Goal: Task Accomplishment & Management: Complete application form

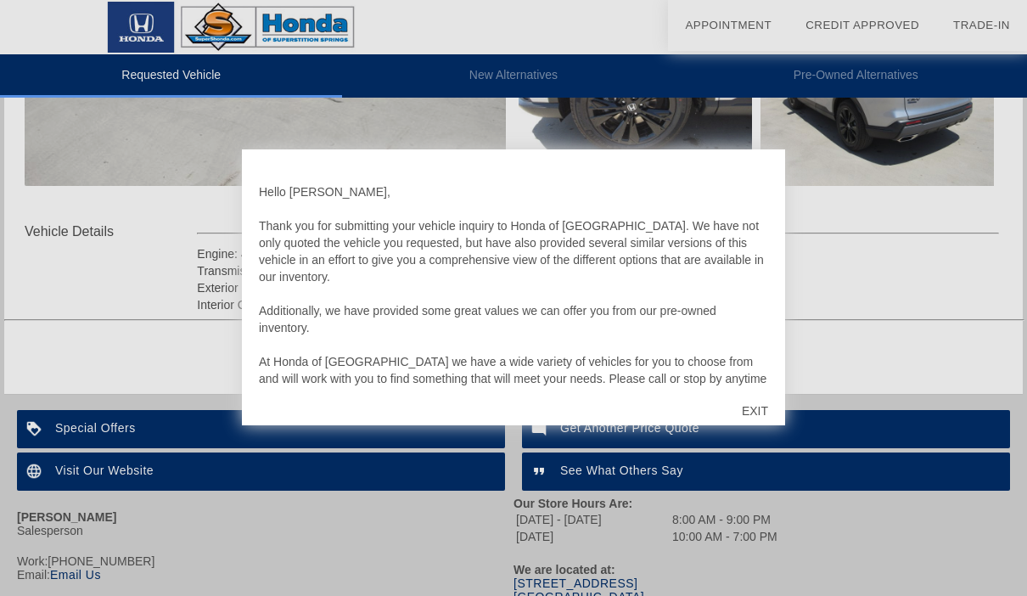
scroll to position [558, 0]
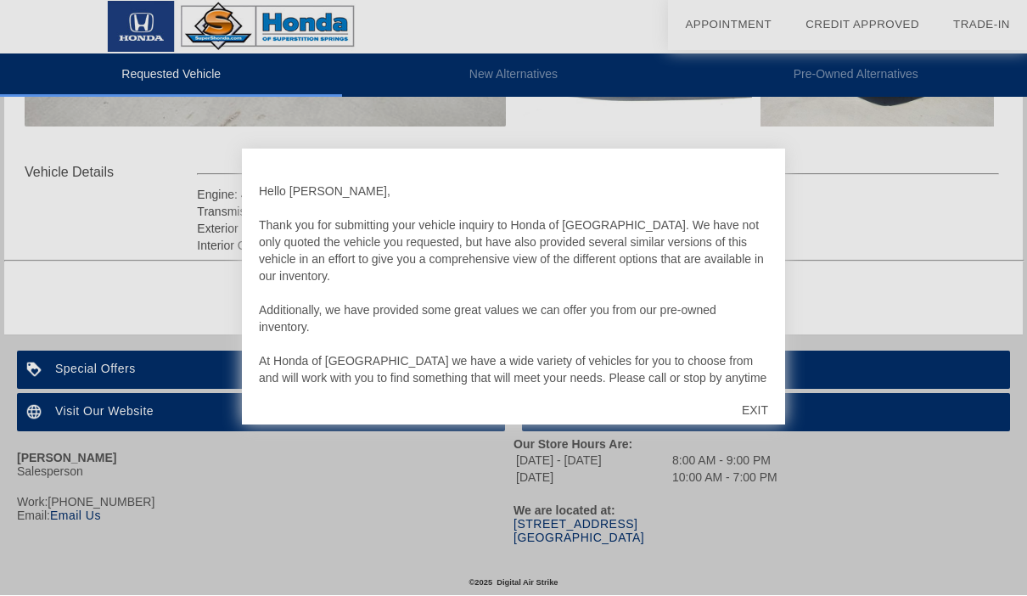
click at [759, 417] on div "EXIT" at bounding box center [755, 410] width 60 height 51
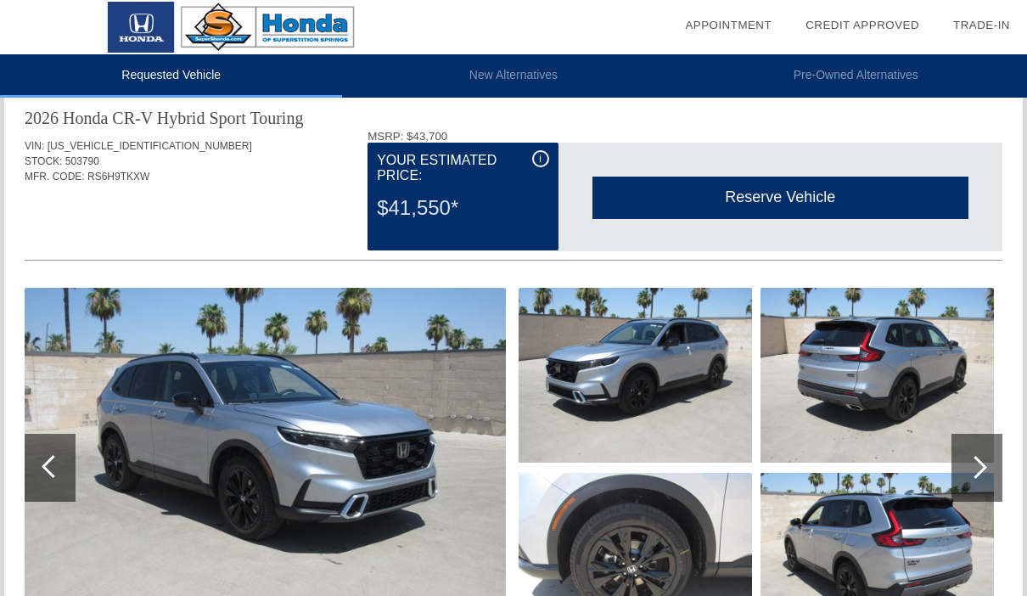
scroll to position [36, 0]
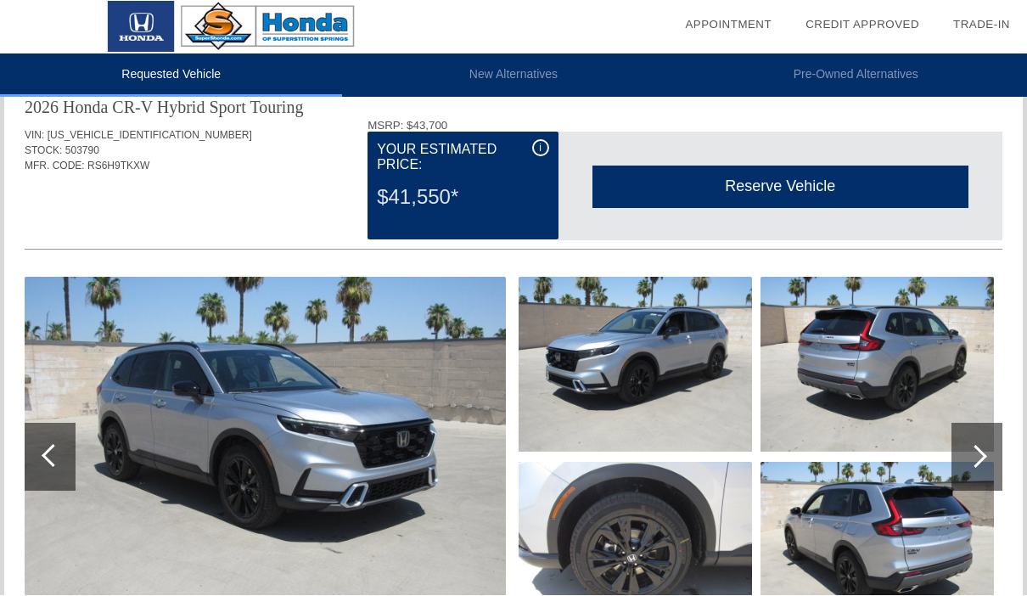
click at [976, 450] on div at bounding box center [975, 456] width 23 height 23
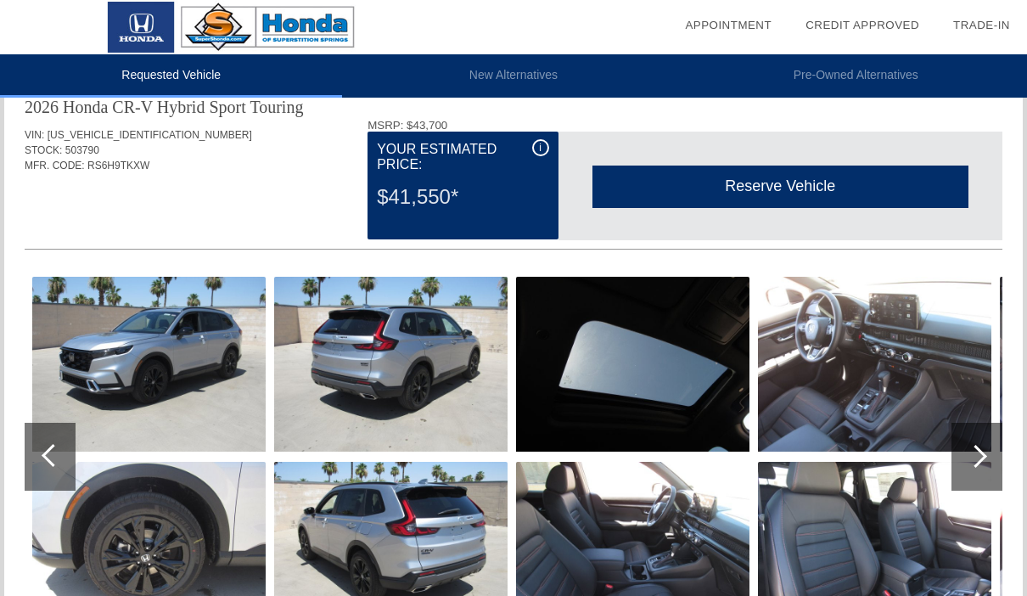
click at [171, 340] on img at bounding box center [148, 364] width 233 height 175
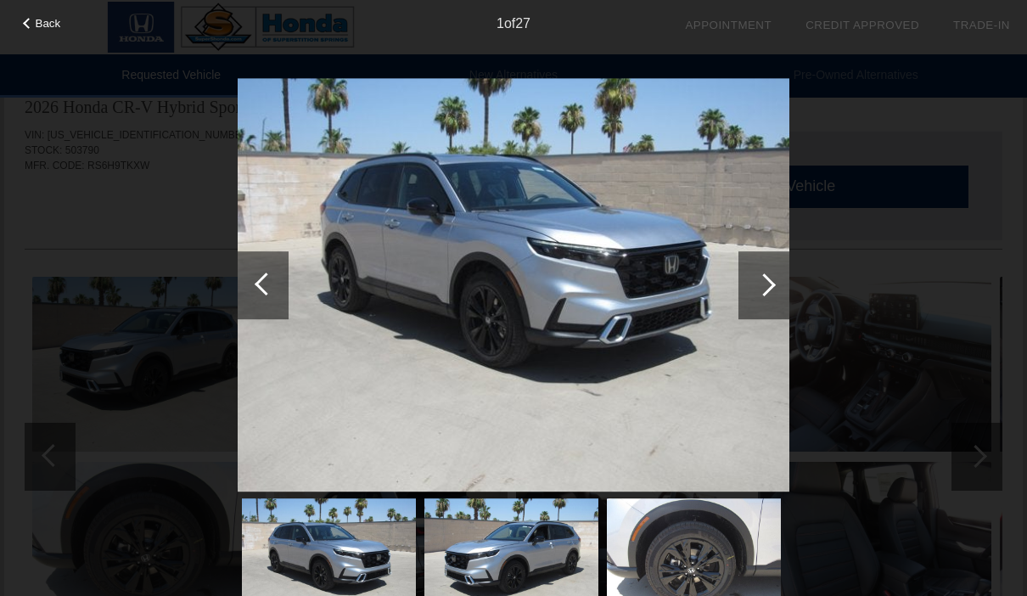
click at [749, 277] on div at bounding box center [763, 285] width 51 height 68
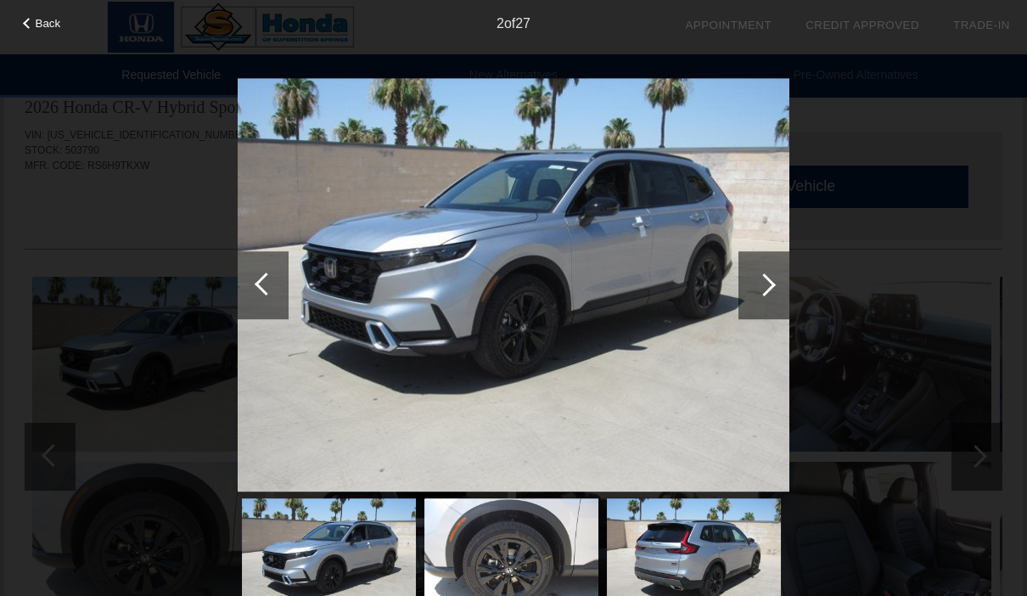
click at [753, 288] on div at bounding box center [763, 285] width 51 height 68
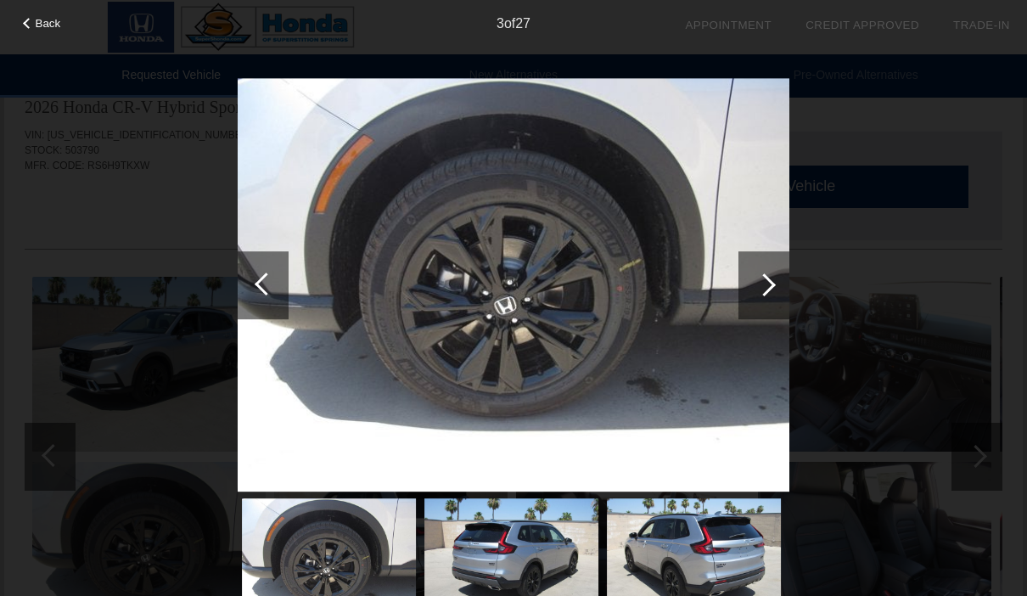
click at [766, 289] on div at bounding box center [764, 284] width 23 height 23
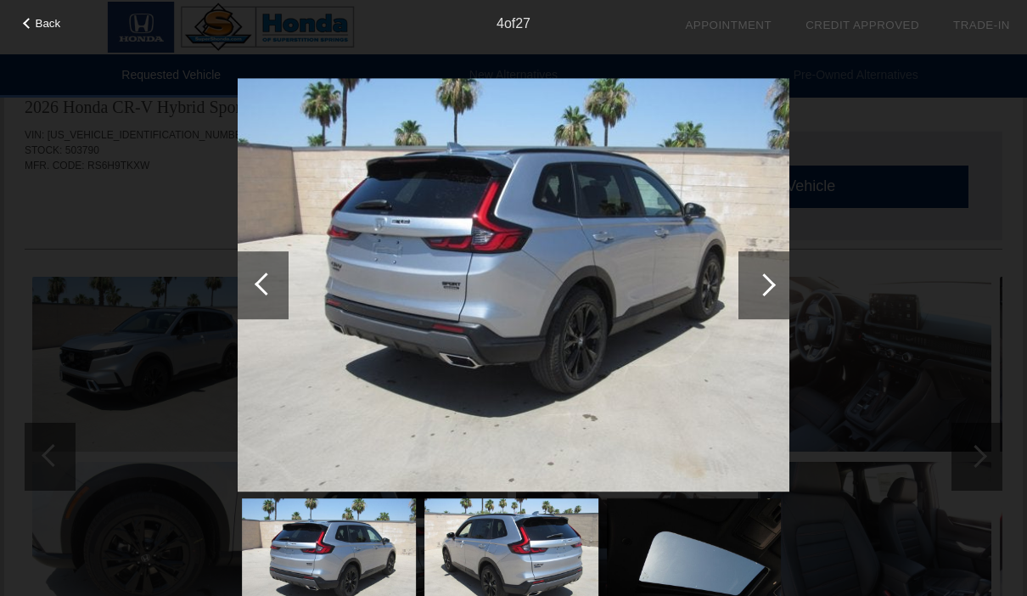
click at [760, 289] on div at bounding box center [764, 284] width 23 height 23
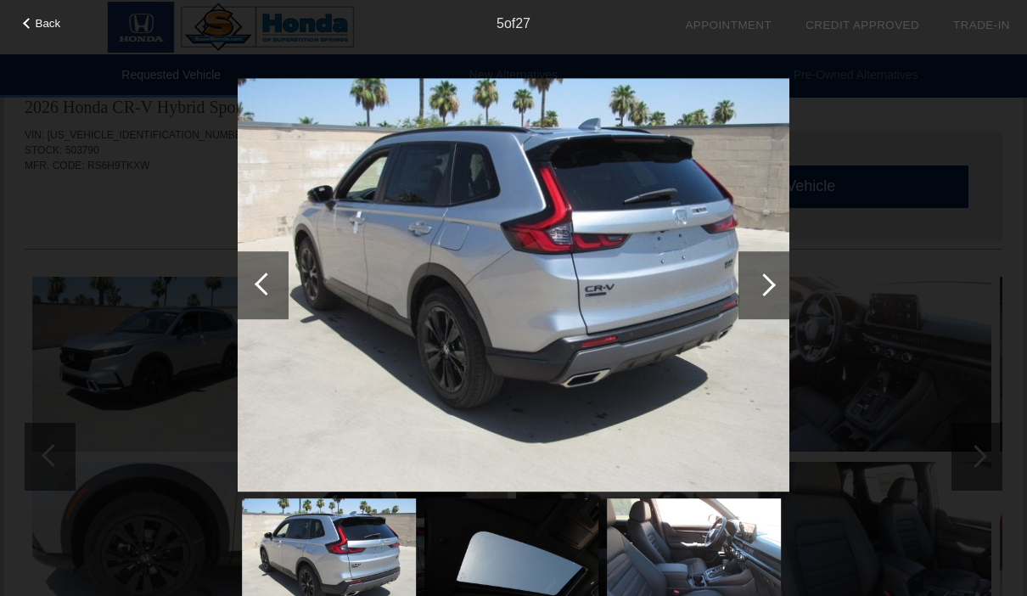
click at [764, 289] on div at bounding box center [764, 284] width 23 height 23
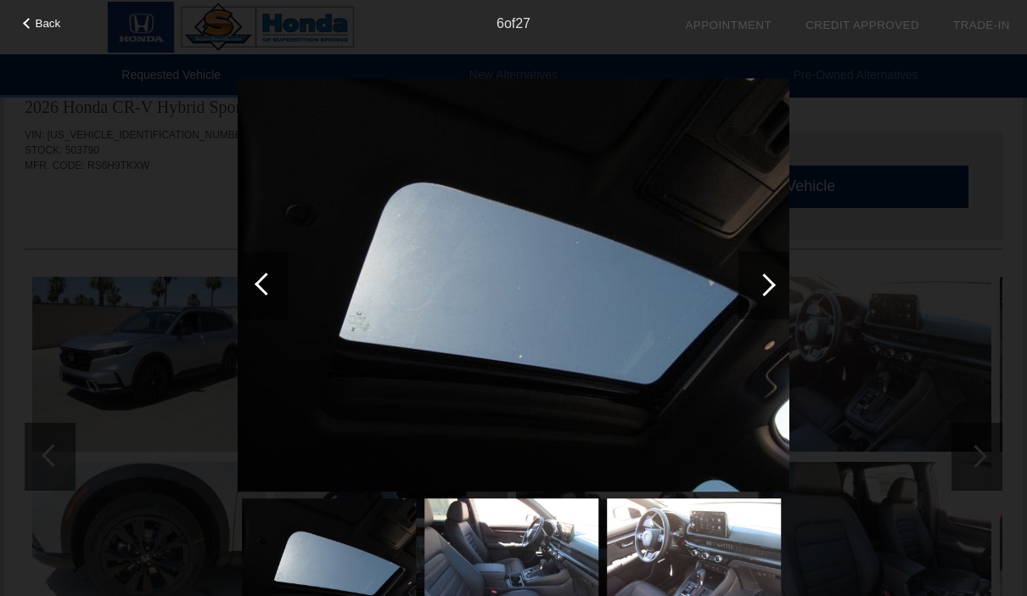
click at [764, 289] on div at bounding box center [764, 284] width 23 height 23
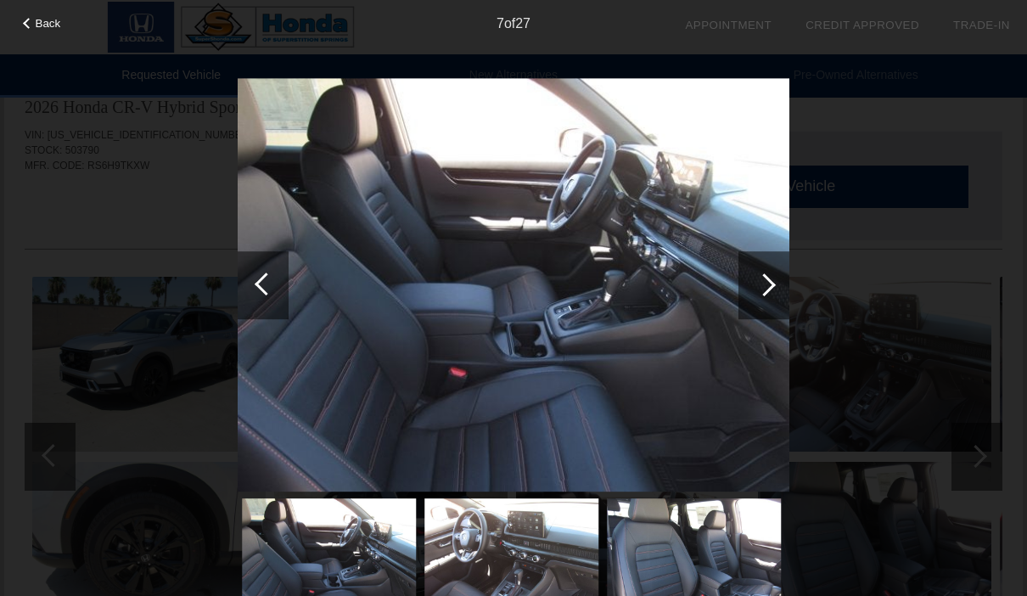
click at [768, 283] on div at bounding box center [764, 284] width 23 height 23
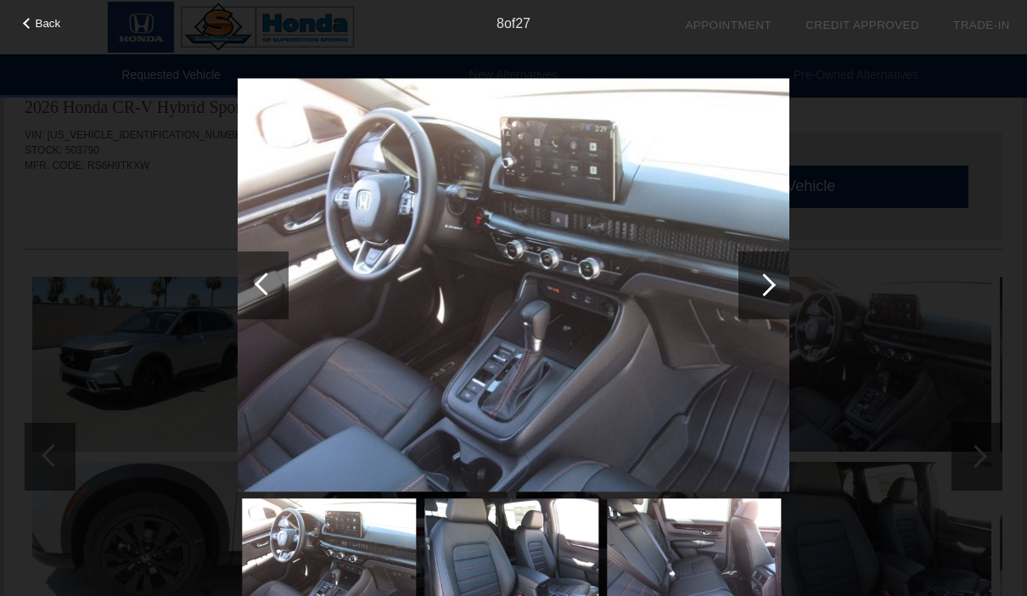
click at [765, 287] on div at bounding box center [764, 284] width 23 height 23
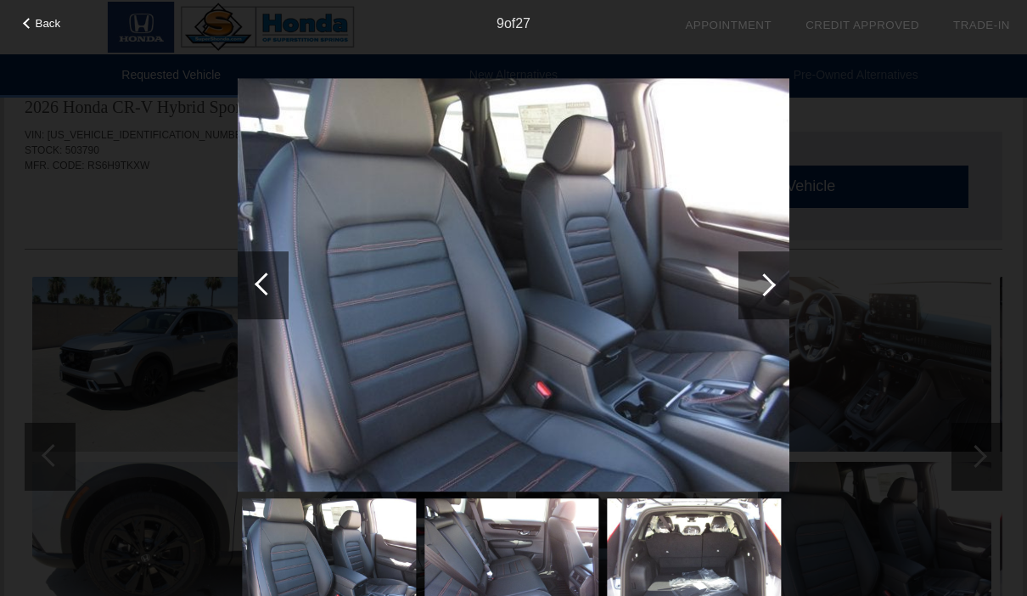
click at [768, 283] on div at bounding box center [764, 284] width 23 height 23
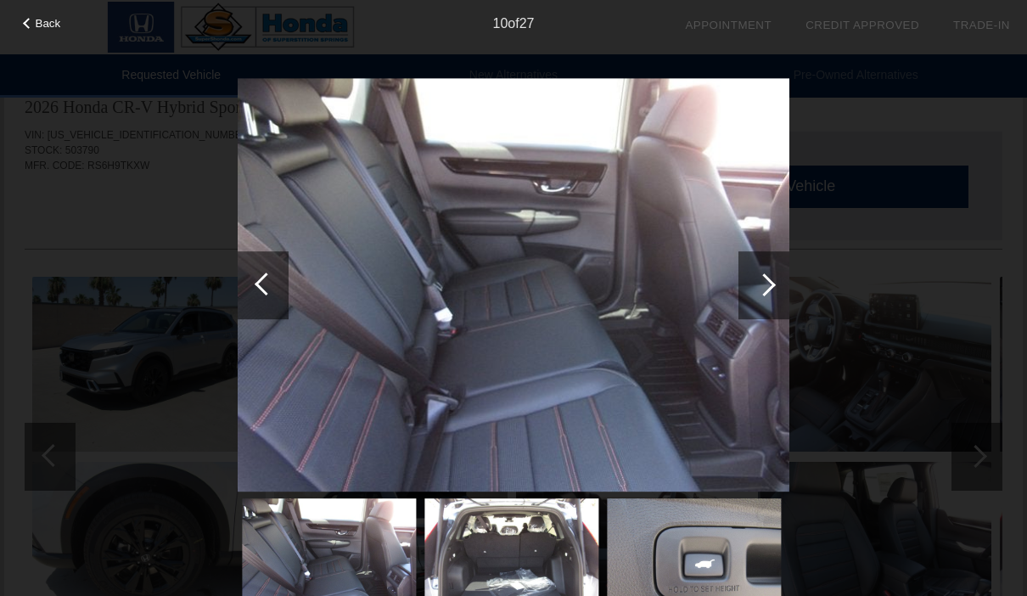
click at [763, 286] on div at bounding box center [764, 284] width 23 height 23
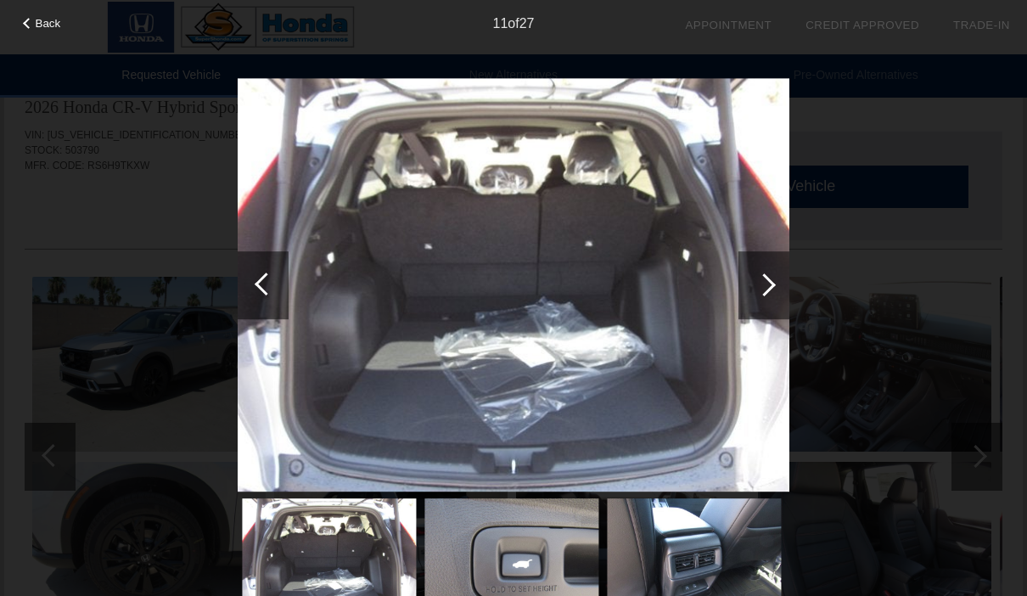
click at [765, 290] on div at bounding box center [764, 284] width 23 height 23
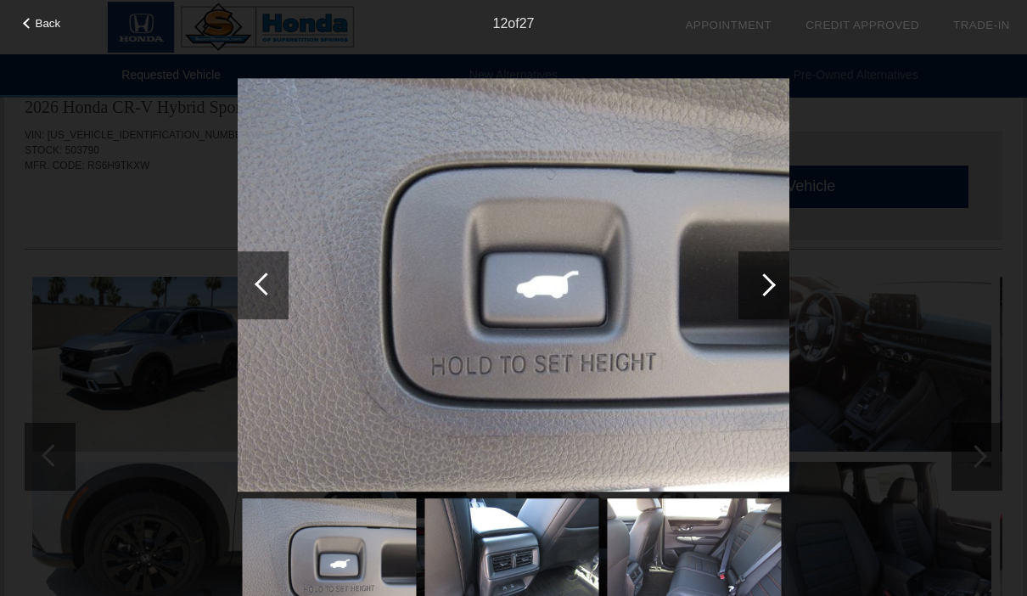
click at [765, 289] on div at bounding box center [764, 284] width 23 height 23
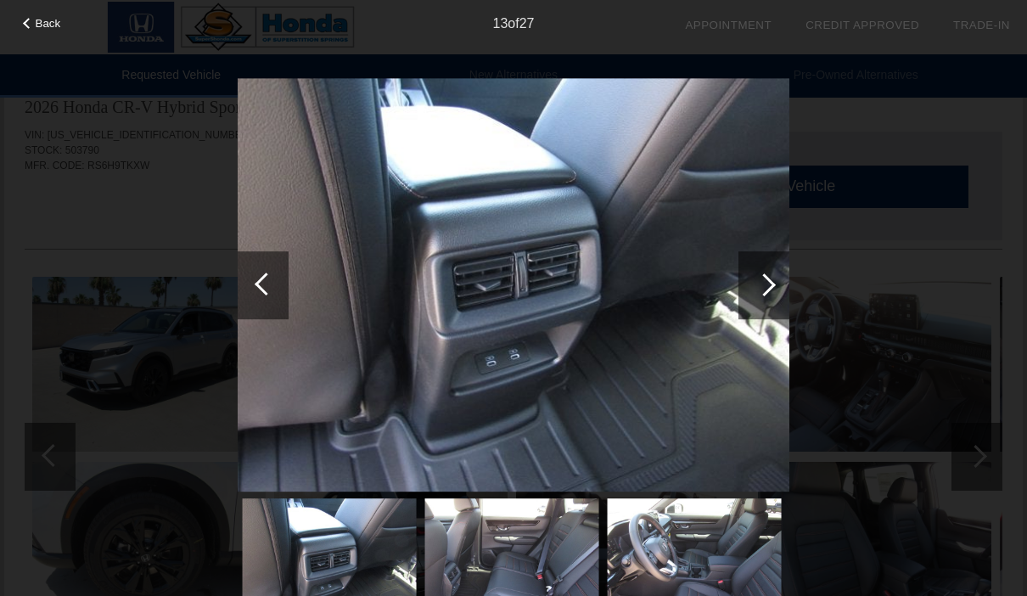
click at [771, 286] on div at bounding box center [764, 284] width 23 height 23
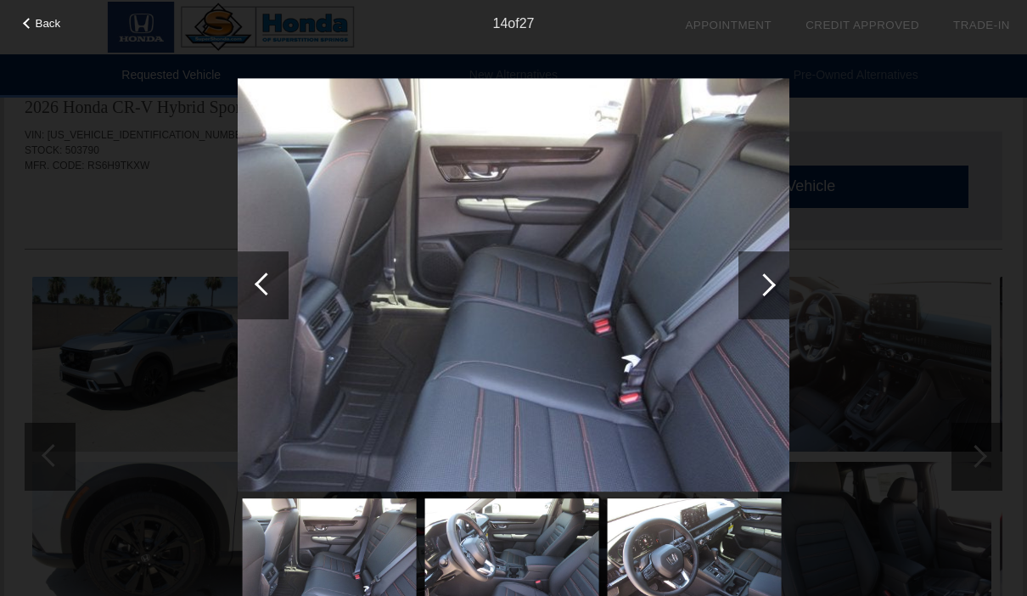
click at [765, 289] on div at bounding box center [764, 284] width 23 height 23
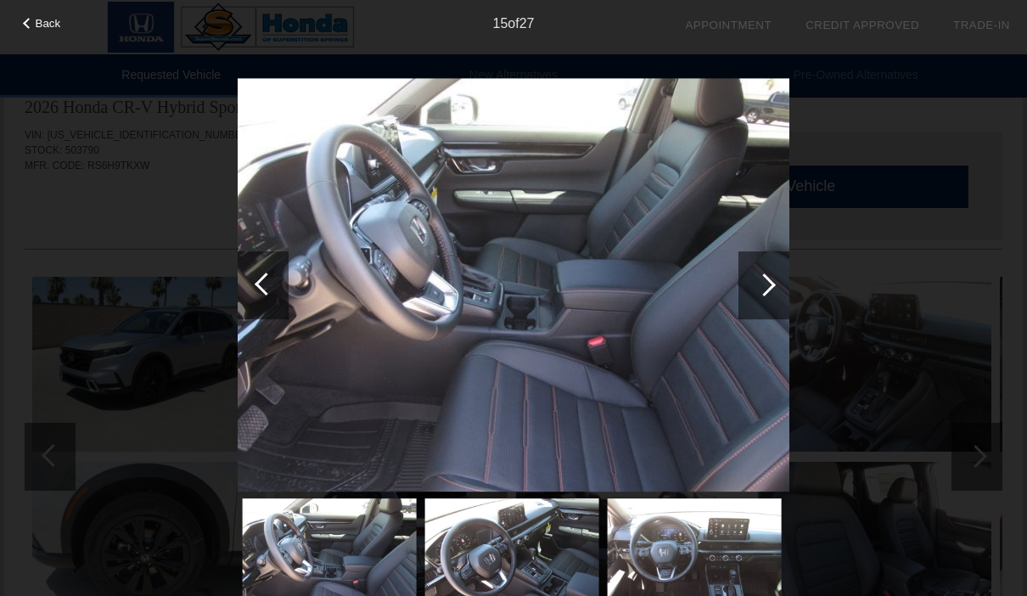
click at [766, 289] on div at bounding box center [764, 284] width 23 height 23
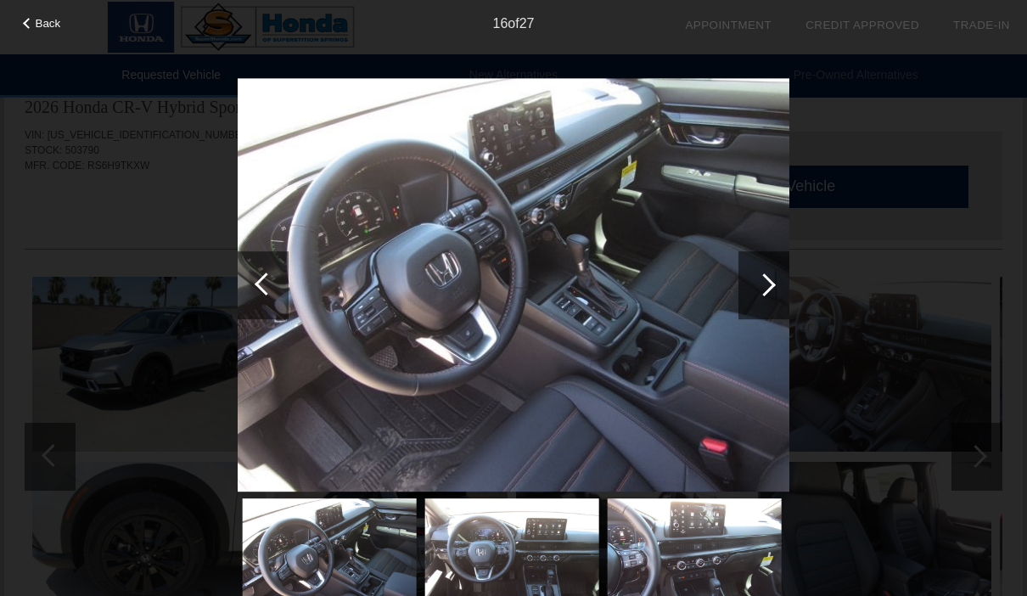
click at [760, 291] on div at bounding box center [764, 284] width 23 height 23
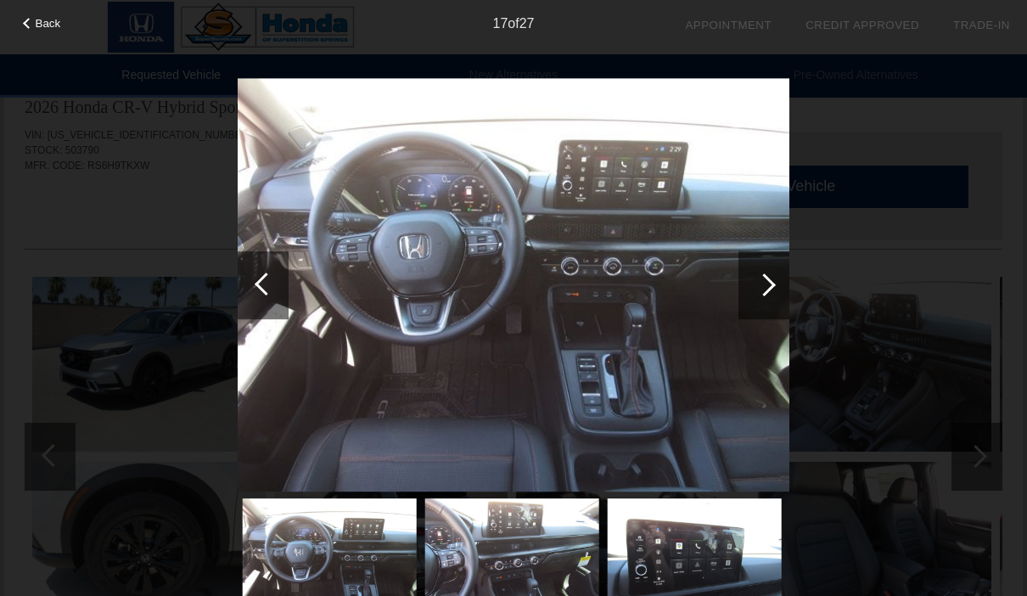
click at [763, 289] on div at bounding box center [764, 284] width 23 height 23
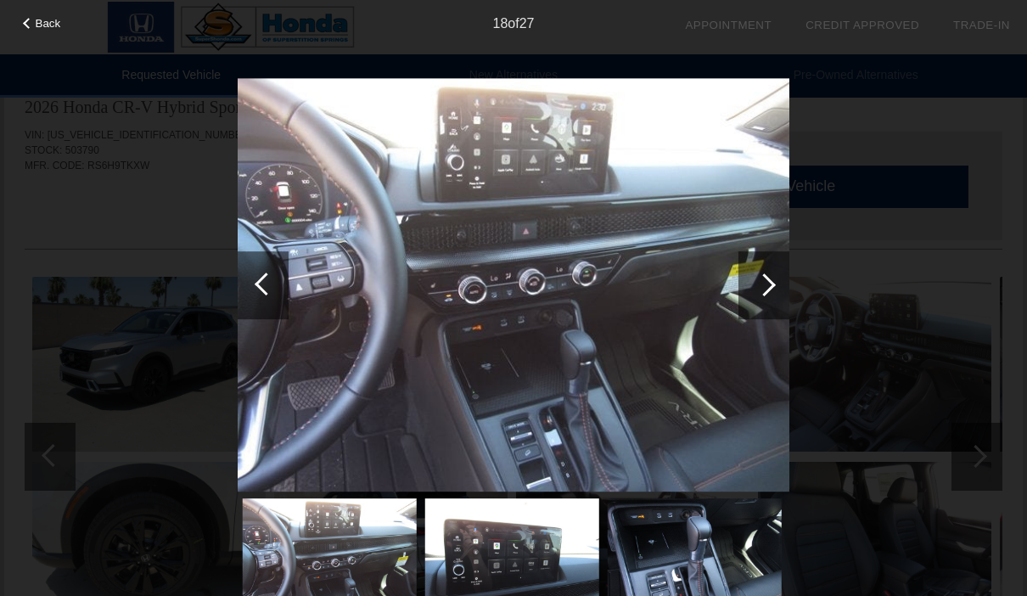
click at [765, 287] on div at bounding box center [764, 284] width 23 height 23
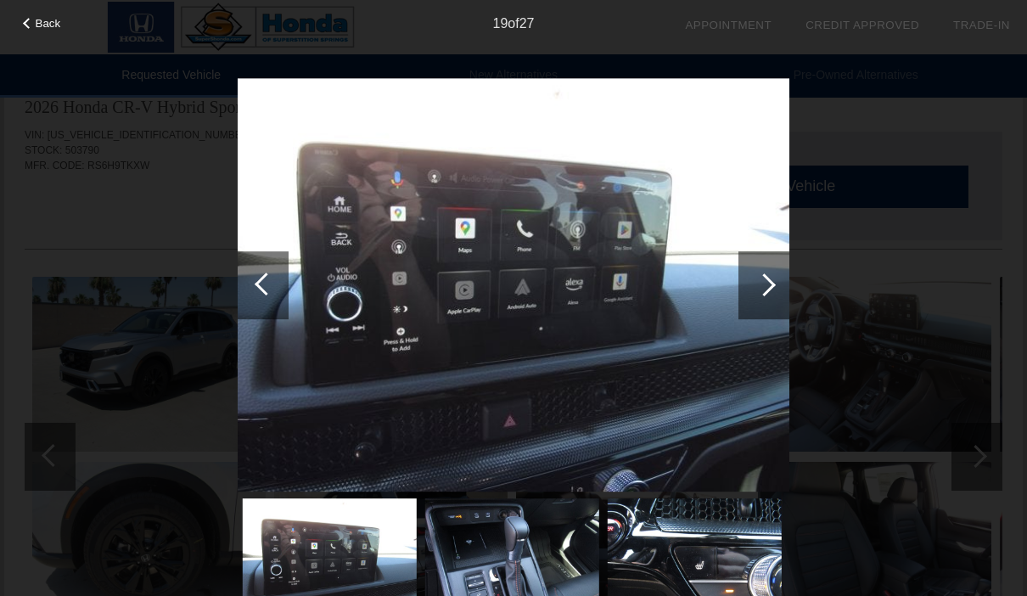
click at [766, 289] on div at bounding box center [764, 284] width 23 height 23
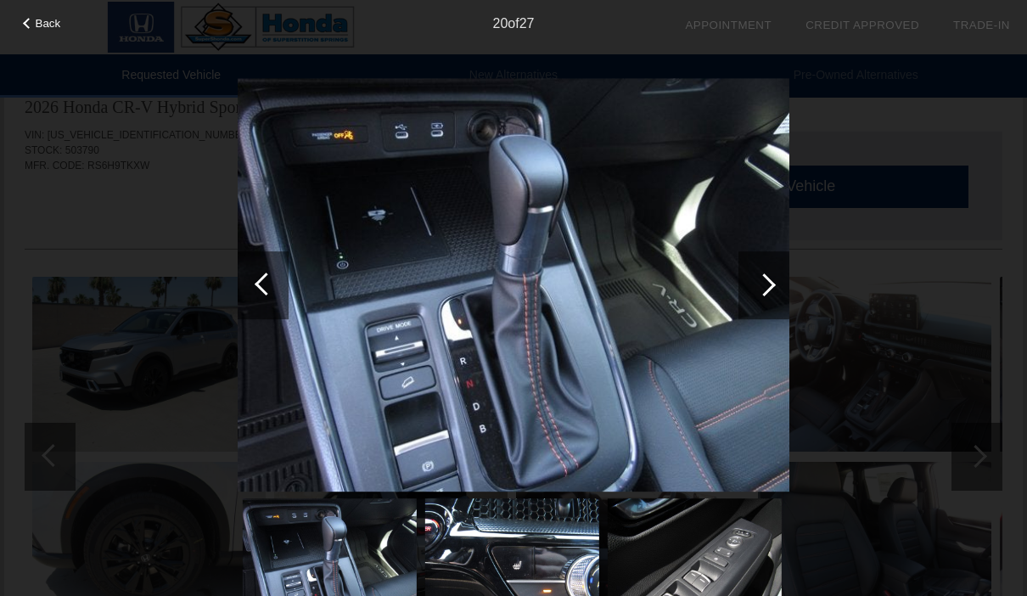
click at [762, 294] on div at bounding box center [764, 284] width 23 height 23
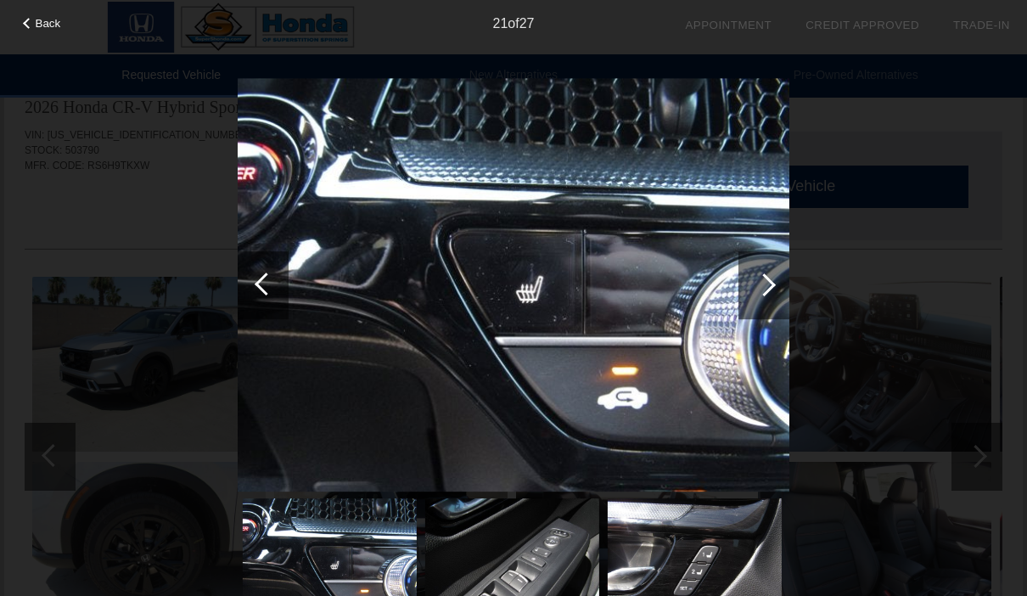
click at [765, 289] on div at bounding box center [764, 284] width 23 height 23
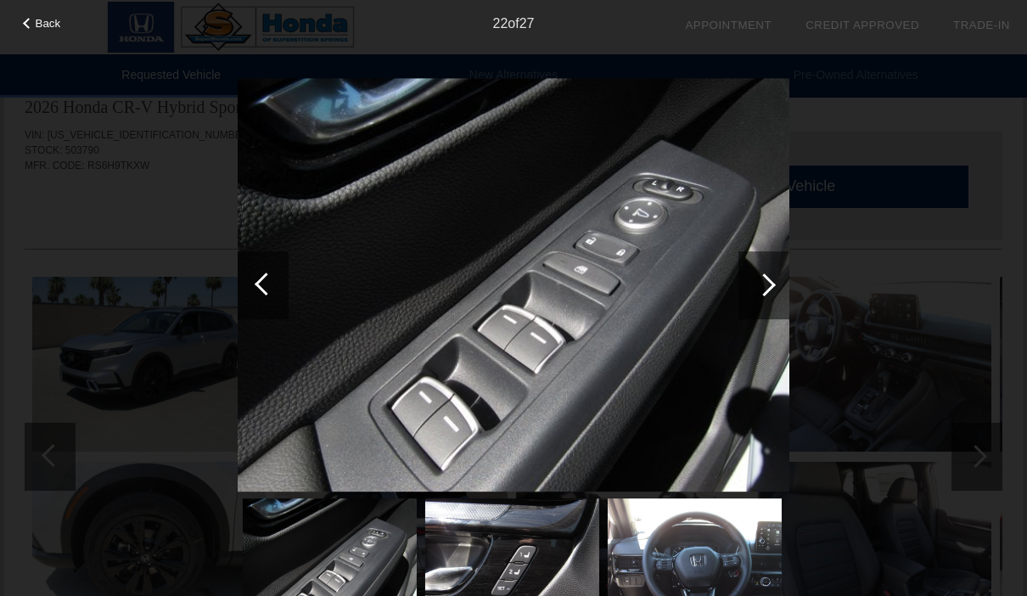
click at [766, 289] on div at bounding box center [764, 284] width 23 height 23
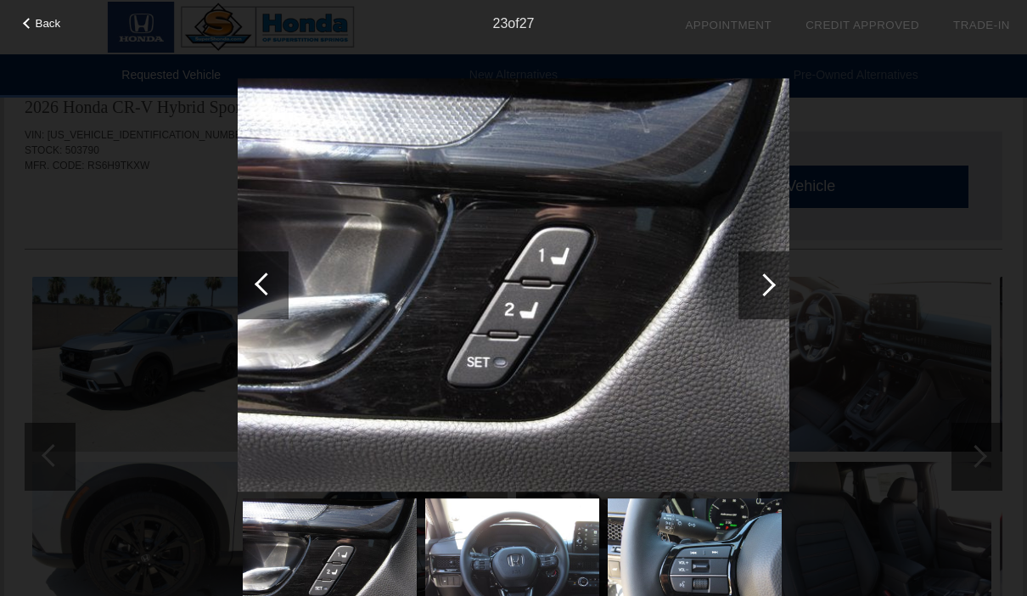
click at [770, 290] on div at bounding box center [763, 285] width 51 height 68
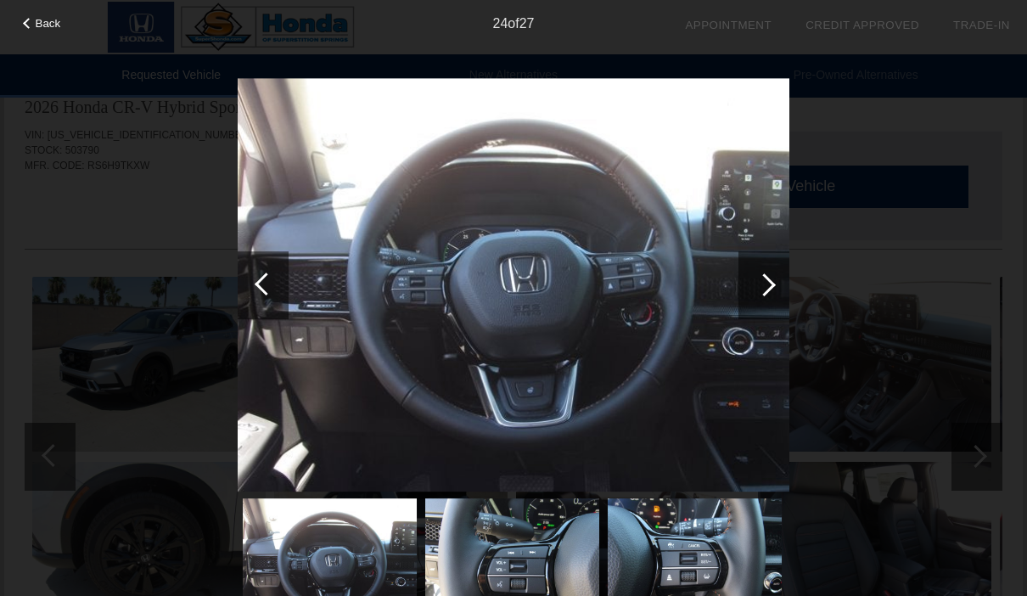
click at [771, 290] on div at bounding box center [763, 285] width 51 height 68
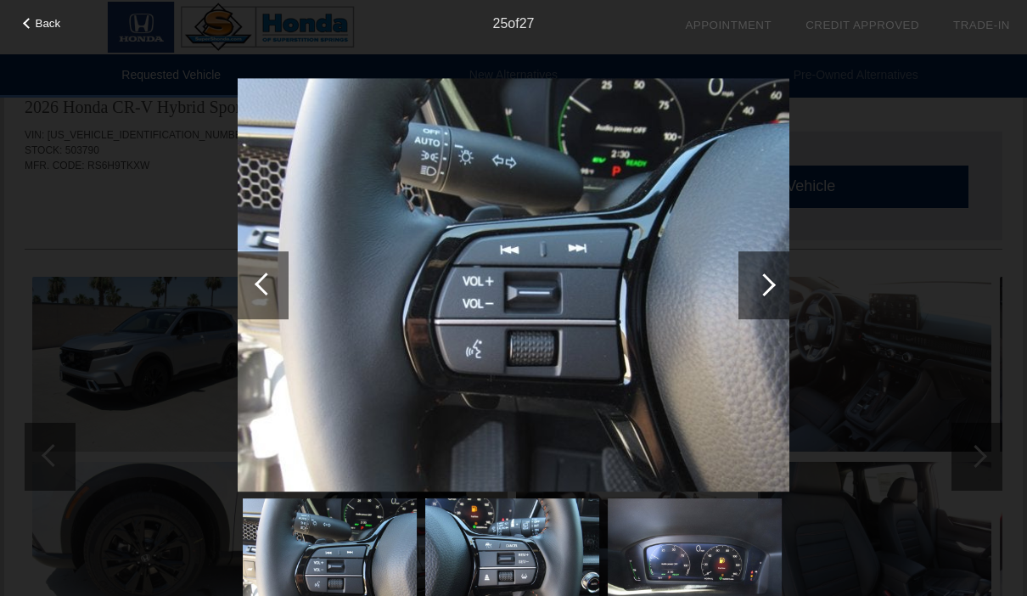
click at [768, 290] on div at bounding box center [764, 284] width 23 height 23
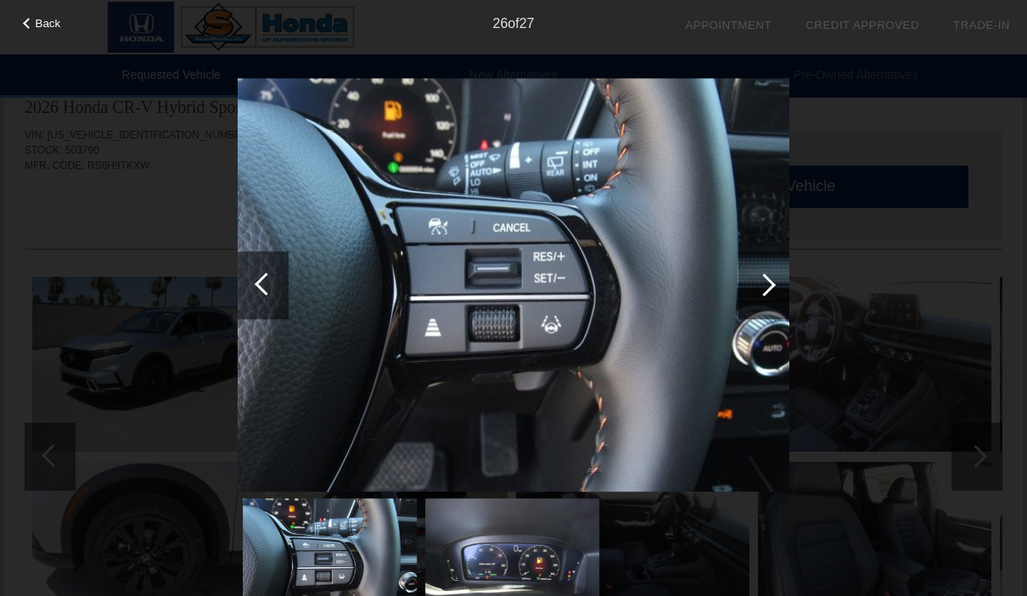
click at [770, 290] on div at bounding box center [763, 285] width 51 height 68
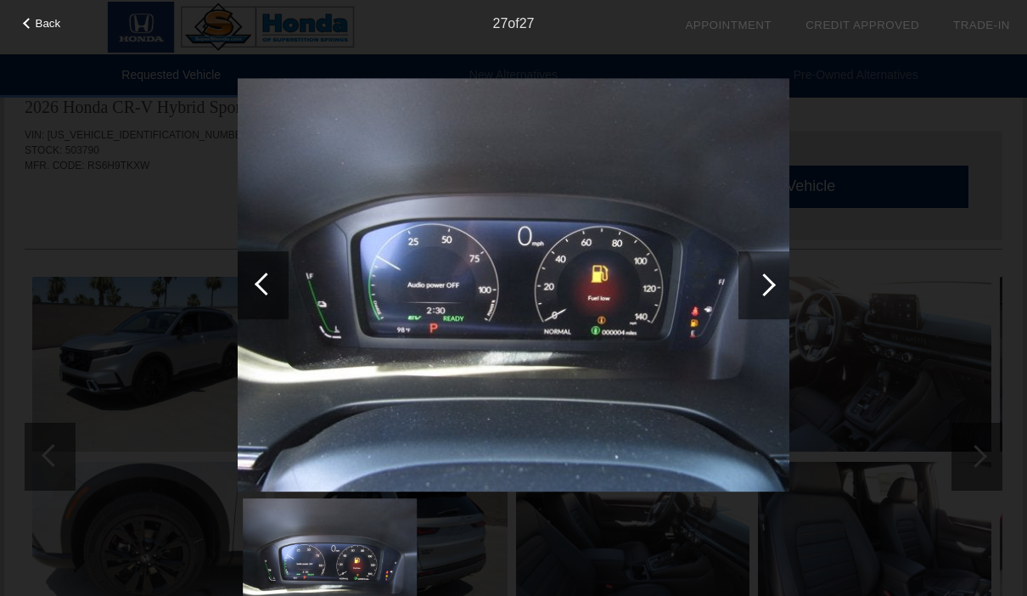
click at [765, 296] on div at bounding box center [763, 285] width 51 height 68
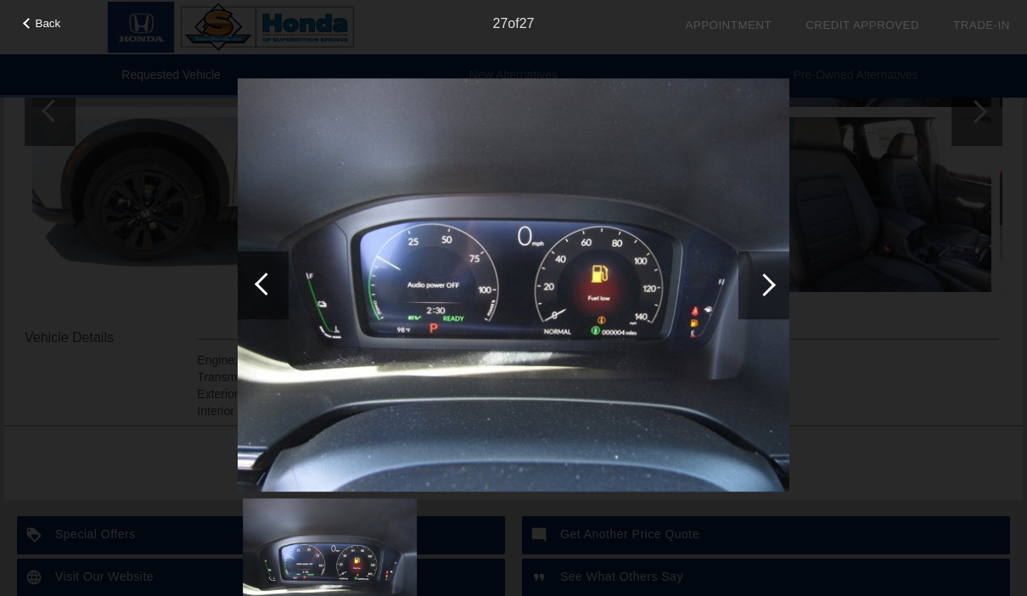
scroll to position [376, 0]
